Goal: Transaction & Acquisition: Purchase product/service

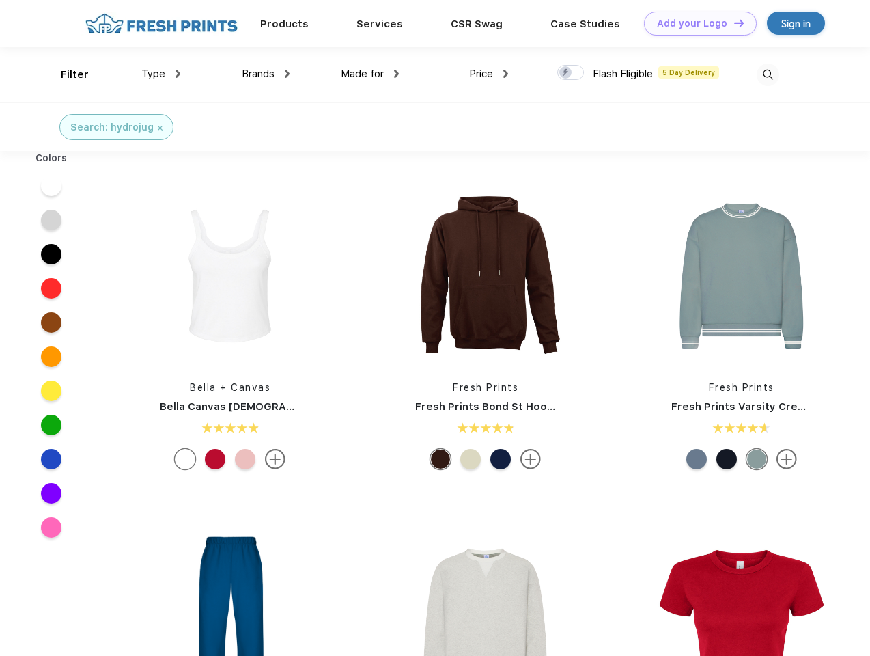
scroll to position [1, 0]
click at [695, 23] on link "Add your Logo Design Tool" at bounding box center [700, 24] width 113 height 24
click at [0, 0] on div "Design Tool" at bounding box center [0, 0] width 0 height 0
click at [733, 23] on link "Add your Logo Design Tool" at bounding box center [700, 24] width 113 height 24
click at [66, 74] on div "Filter" at bounding box center [75, 75] width 28 height 16
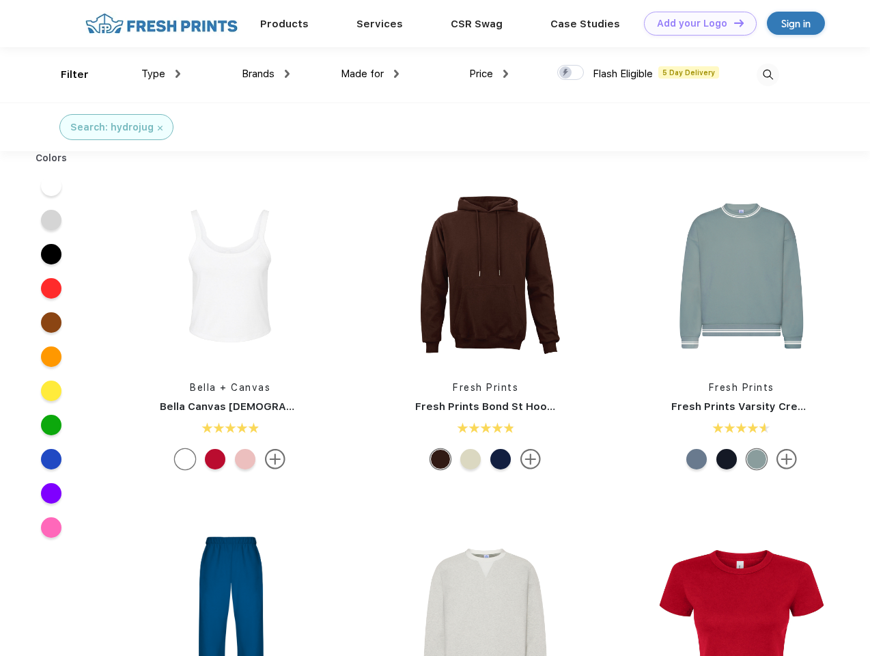
click at [161, 74] on span "Type" at bounding box center [153, 74] width 24 height 12
click at [266, 74] on span "Brands" at bounding box center [258, 74] width 33 height 12
click at [370, 74] on span "Made for" at bounding box center [362, 74] width 43 height 12
click at [489, 74] on span "Price" at bounding box center [481, 74] width 24 height 12
click at [571, 73] on div at bounding box center [570, 72] width 27 height 15
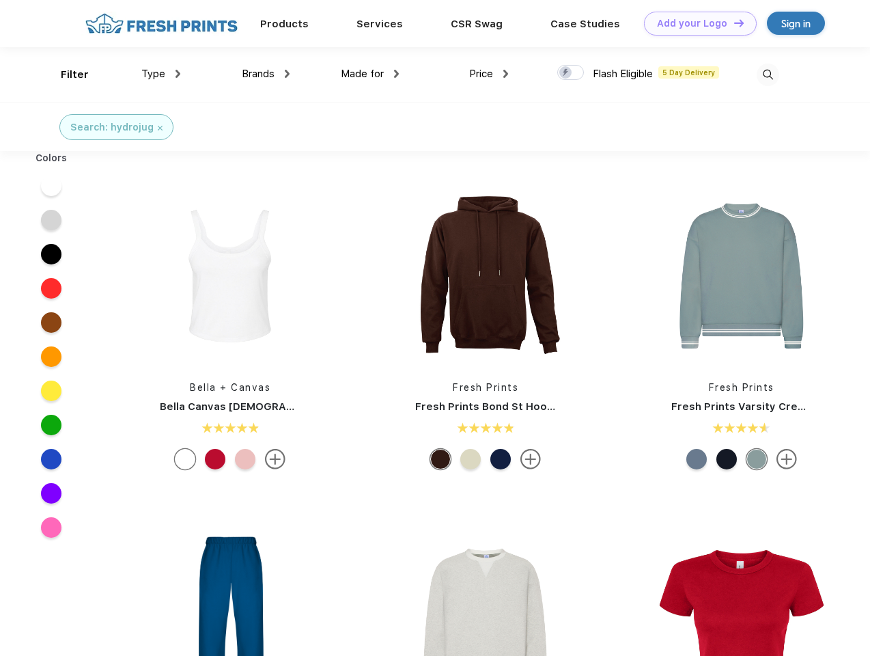
click at [566, 73] on input "checkbox" at bounding box center [561, 68] width 9 height 9
click at [768, 74] on img at bounding box center [768, 75] width 23 height 23
